Goal: Transaction & Acquisition: Purchase product/service

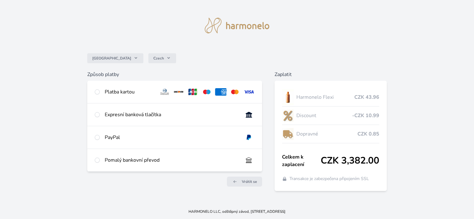
scroll to position [62, 0]
click at [100, 90] on input "radio" at bounding box center [97, 92] width 5 height 5
radio input "true"
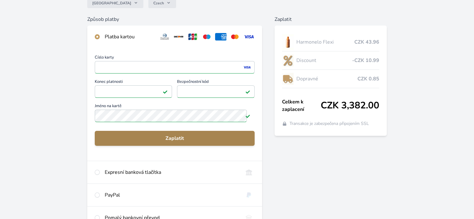
click at [182, 142] on span "Zaplatit" at bounding box center [175, 138] width 150 height 7
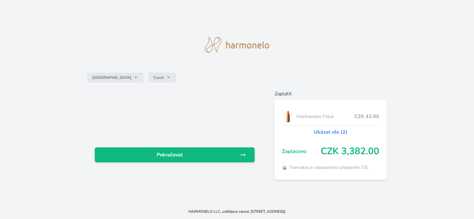
scroll to position [26, 0]
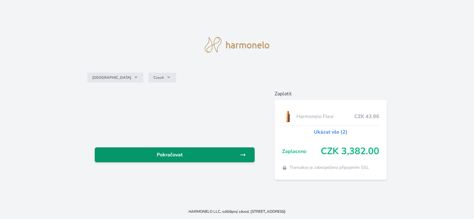
click at [169, 151] on span "Pokračovat" at bounding box center [170, 154] width 140 height 7
